Goal: Task Accomplishment & Management: Manage account settings

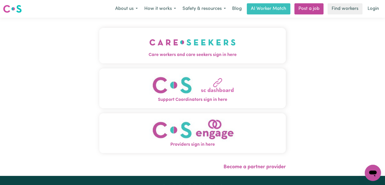
click at [222, 45] on img "Care workers and care seekers sign in here" at bounding box center [192, 42] width 86 height 19
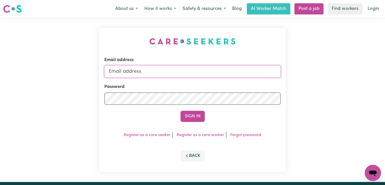
click at [154, 71] on input "Email address" at bounding box center [192, 71] width 176 height 12
type input "[EMAIL_ADDRESS][DOMAIN_NAME]"
click at [180, 111] on button "Sign In" at bounding box center [192, 116] width 24 height 11
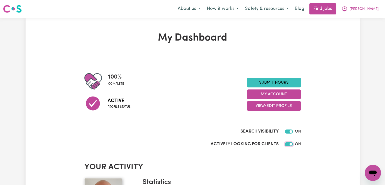
click at [289, 145] on input "Actively Looking for Clients" at bounding box center [289, 144] width 8 height 4
checkbox input "false"
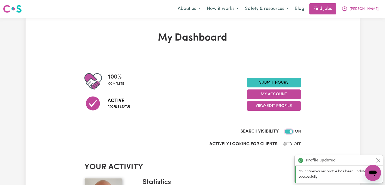
click at [285, 130] on input "Search Visibility" at bounding box center [289, 131] width 8 height 4
checkbox input "false"
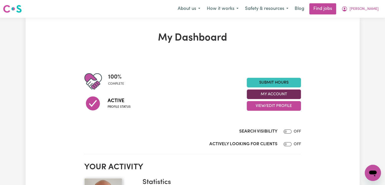
click at [265, 93] on button "My Account" at bounding box center [274, 94] width 54 height 10
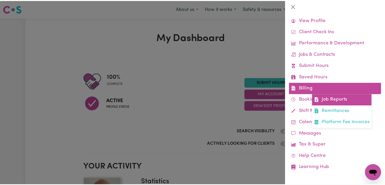
scroll to position [13, 0]
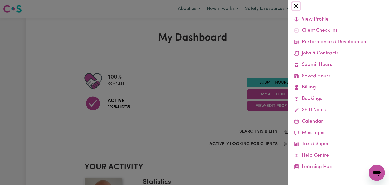
click at [297, 5] on button "Close" at bounding box center [296, 6] width 8 height 8
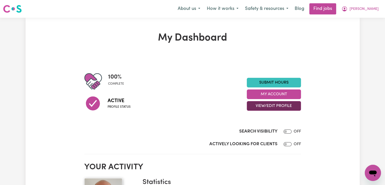
click at [268, 106] on button "View/Edit Profile" at bounding box center [274, 106] width 54 height 10
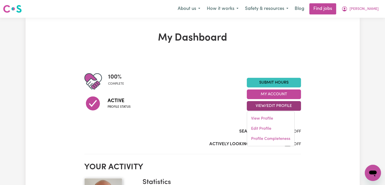
scroll to position [25, 0]
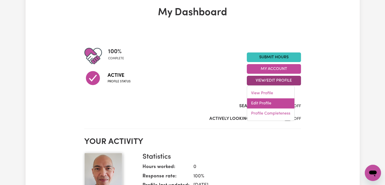
click at [258, 102] on link "Edit Profile" at bounding box center [270, 103] width 47 height 10
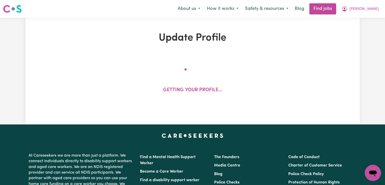
select select "[DEMOGRAPHIC_DATA]"
select select "Australian PR"
select select "Studying a healthcare related degree or qualification"
select select "37"
select select "38"
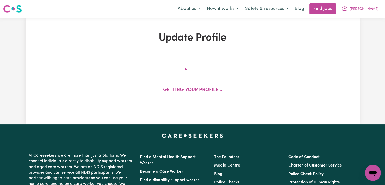
select select "40"
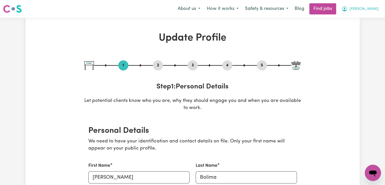
click at [372, 8] on span "[PERSON_NAME]" at bounding box center [363, 9] width 29 height 6
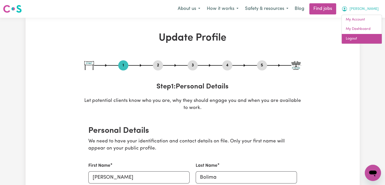
click at [355, 38] on link "Logout" at bounding box center [362, 39] width 40 height 10
